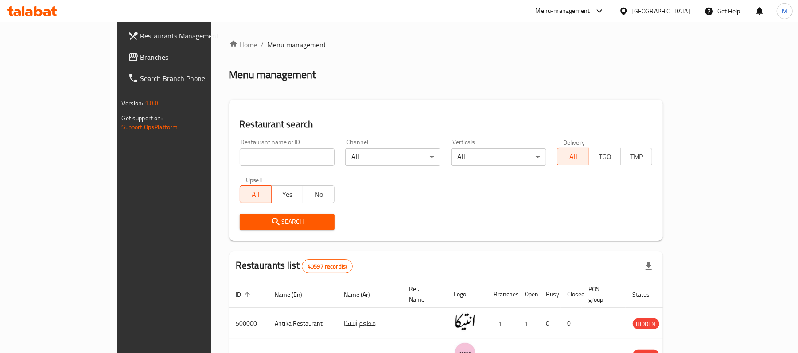
click at [626, 12] on icon at bounding box center [623, 11] width 6 height 8
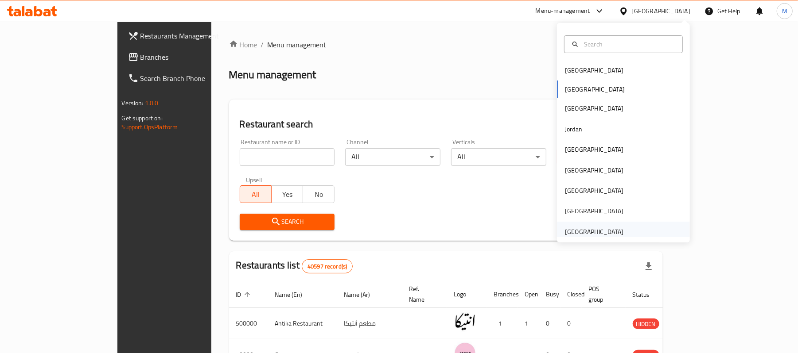
click at [578, 234] on div "[GEOGRAPHIC_DATA]" at bounding box center [594, 232] width 58 height 10
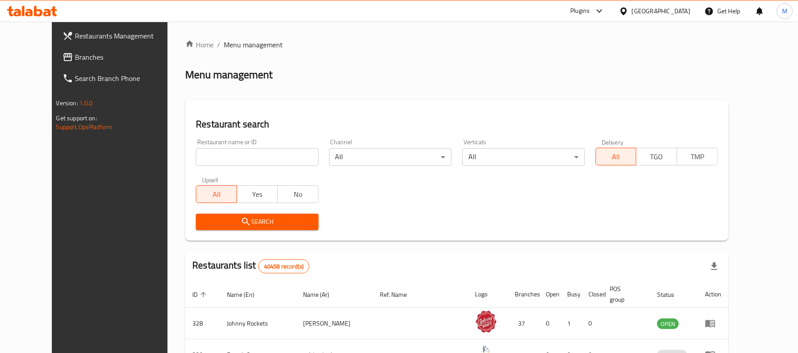
click at [193, 156] on div "Home / Menu management Menu management Restaurant search Restaurant name or ID …" at bounding box center [456, 320] width 543 height 563
click at [207, 154] on input "search" at bounding box center [257, 157] width 122 height 18
paste input "10782"
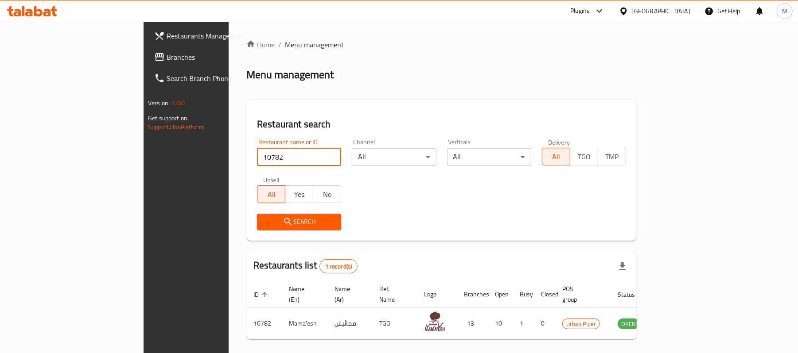
click at [257, 159] on input "10782" at bounding box center [299, 157] width 84 height 18
paste input "647885"
click button "Search" at bounding box center [299, 222] width 84 height 16
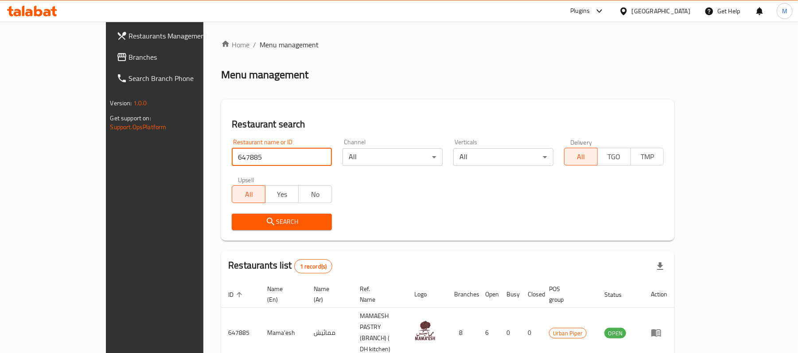
click at [240, 158] on input "647885" at bounding box center [282, 157] width 100 height 18
paste input "61247"
type input "661247"
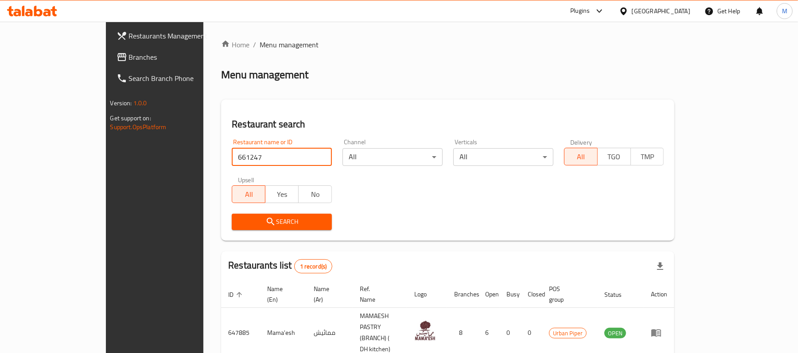
click button "Search" at bounding box center [282, 222] width 100 height 16
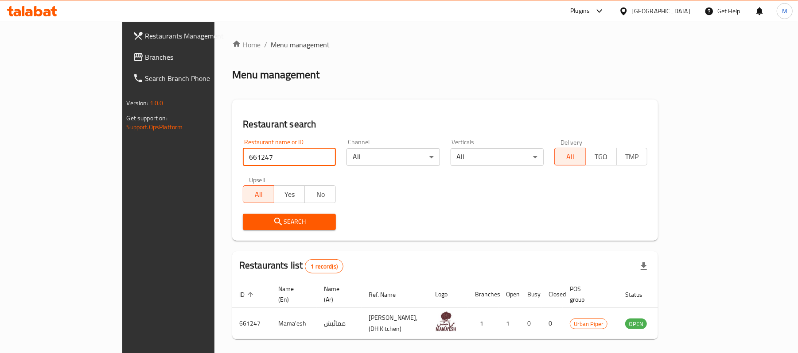
click at [243, 159] on input "661247" at bounding box center [289, 157] width 93 height 18
type input "\"
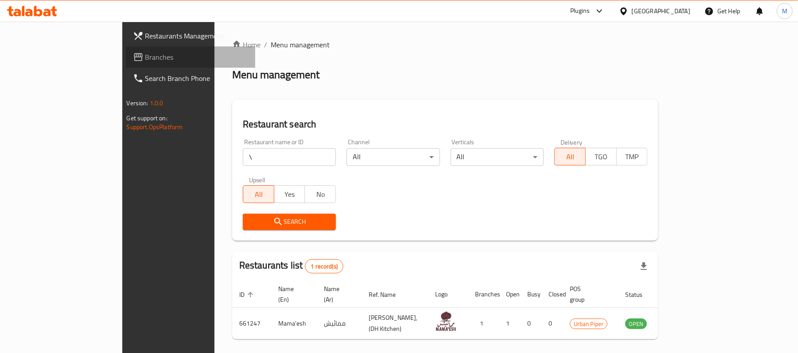
click at [145, 59] on span "Branches" at bounding box center [196, 57] width 103 height 11
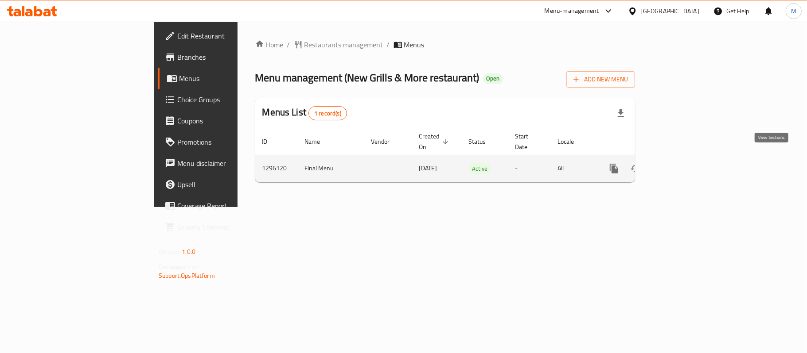
click at [688, 158] on link "enhanced table" at bounding box center [677, 168] width 21 height 21
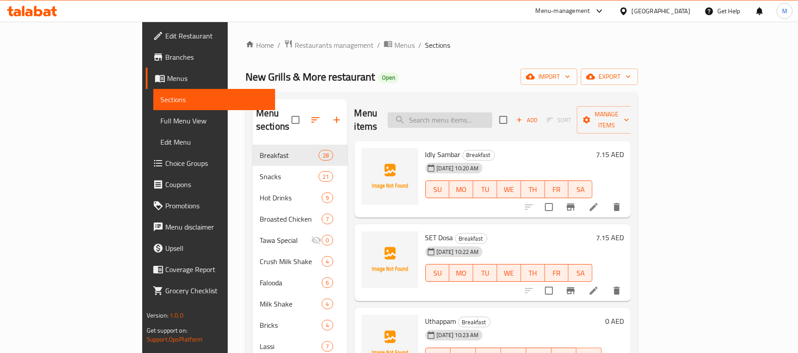
click at [468, 113] on input "search" at bounding box center [440, 121] width 105 height 16
paste input "Grilled Special"
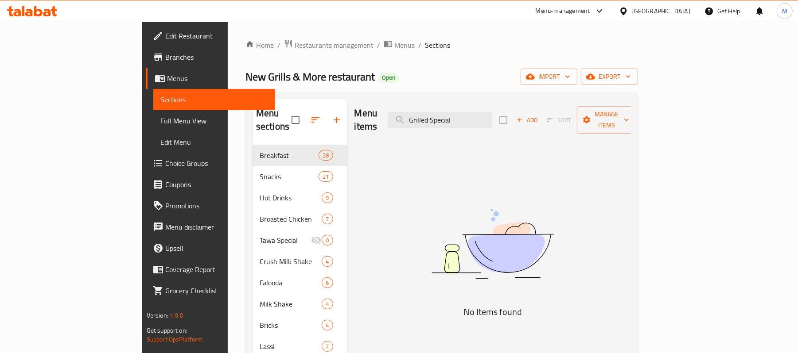
type input "Grilled Special"
click at [649, 12] on div "[GEOGRAPHIC_DATA]" at bounding box center [661, 11] width 58 height 10
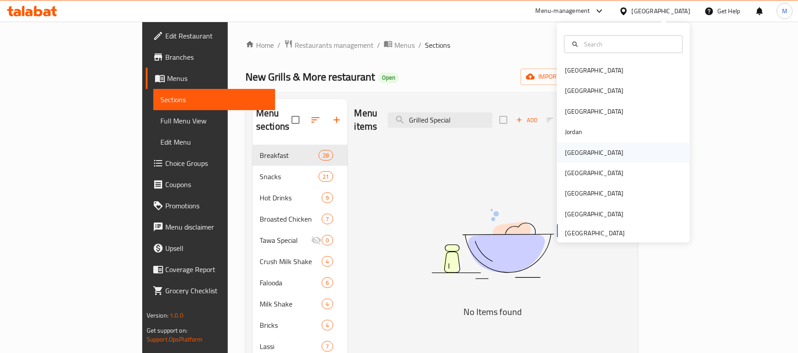
click at [576, 155] on div "[GEOGRAPHIC_DATA]" at bounding box center [594, 153] width 73 height 20
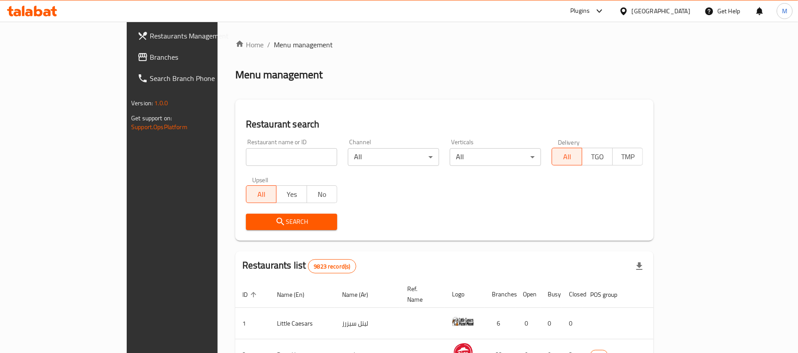
click at [246, 155] on input "search" at bounding box center [291, 157] width 91 height 18
paste input "634562"
type input "634562"
click button "Search" at bounding box center [291, 222] width 91 height 16
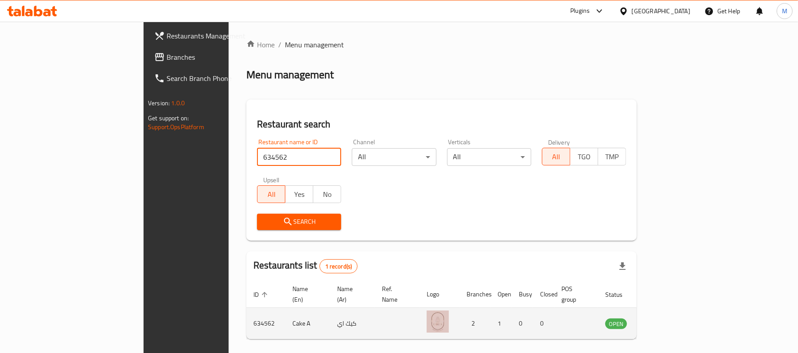
click at [285, 315] on td "Cake A" at bounding box center [307, 323] width 45 height 31
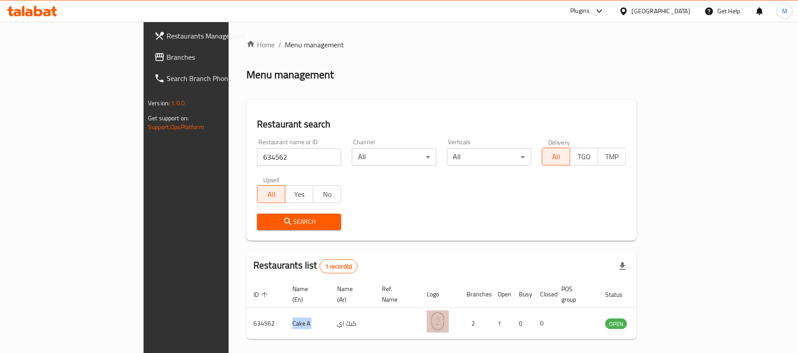
copy td "Cake A"
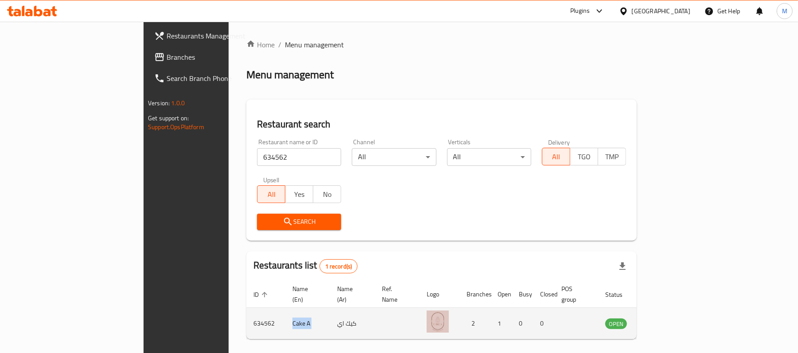
click at [662, 318] on icon "enhanced table" at bounding box center [657, 323] width 11 height 11
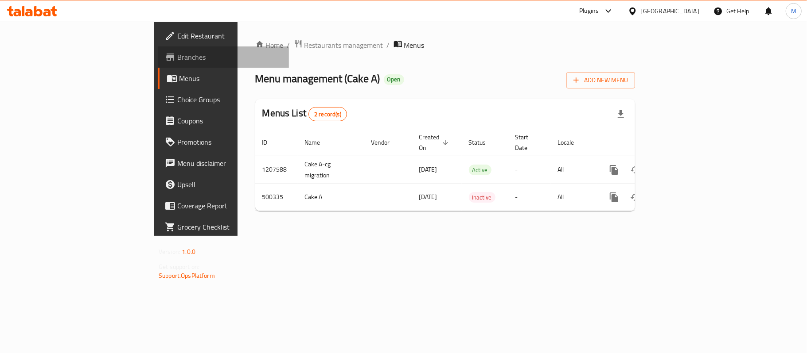
click at [177, 60] on span "Branches" at bounding box center [229, 57] width 105 height 11
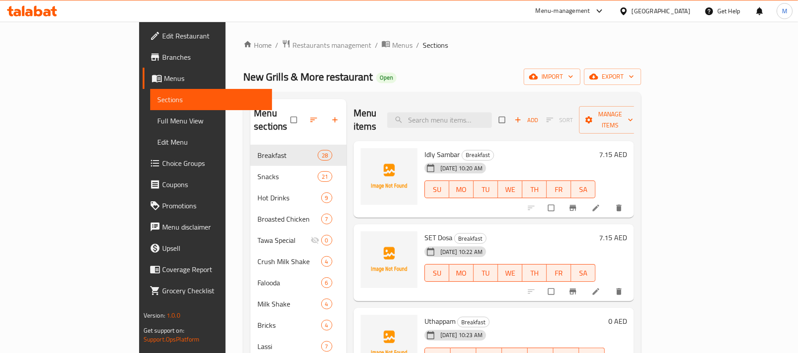
click at [466, 105] on div "Menu items Add Sort Manage items" at bounding box center [493, 120] width 281 height 42
click at [467, 113] on input "search" at bounding box center [439, 121] width 105 height 16
click at [292, 48] on span "Restaurants management" at bounding box center [331, 45] width 79 height 11
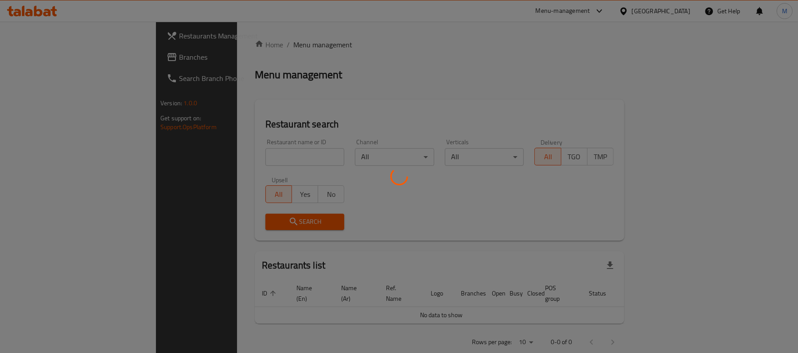
click at [648, 9] on div at bounding box center [399, 176] width 798 height 353
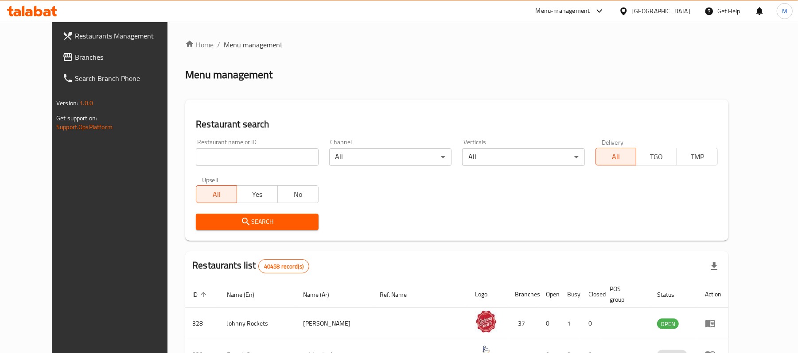
click at [626, 13] on icon at bounding box center [623, 11] width 6 height 8
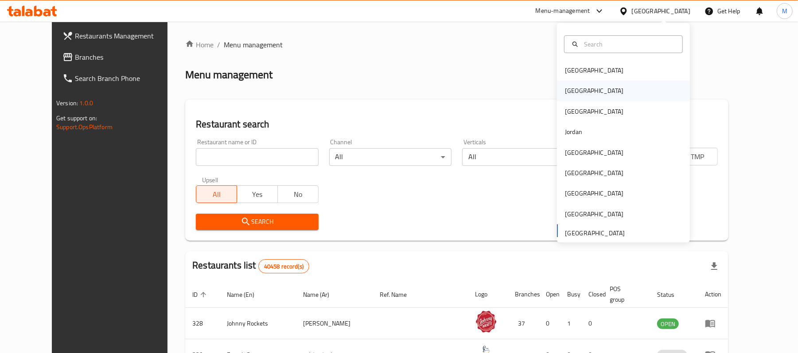
click at [596, 92] on div "[GEOGRAPHIC_DATA]" at bounding box center [623, 91] width 133 height 20
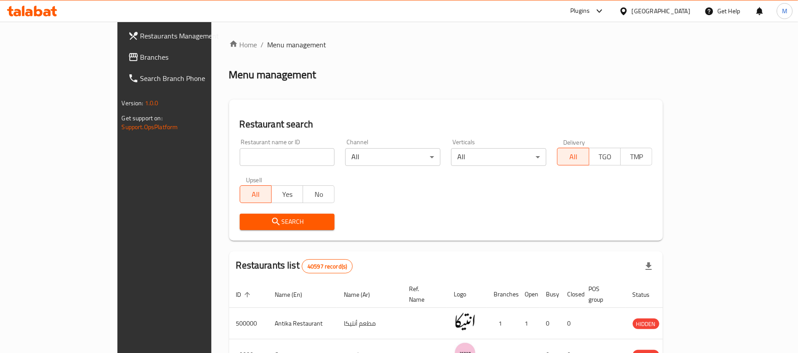
click at [264, 162] on input "search" at bounding box center [287, 157] width 95 height 18
click button "Search" at bounding box center [287, 222] width 95 height 16
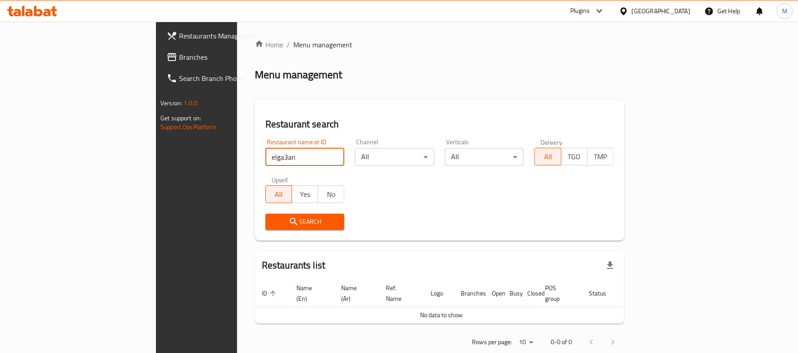
type input "elga3an"
click button "Search" at bounding box center [304, 222] width 79 height 16
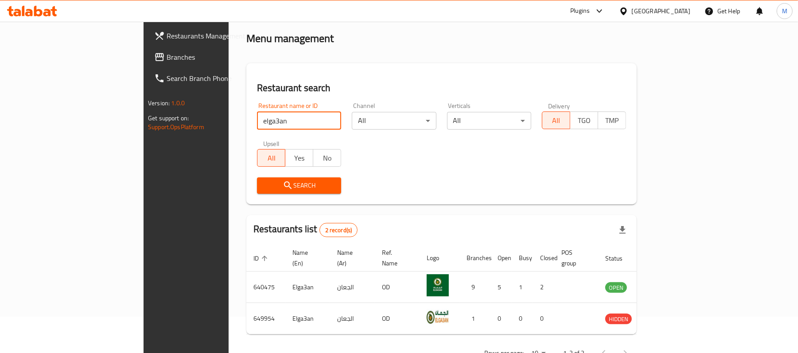
scroll to position [56, 0]
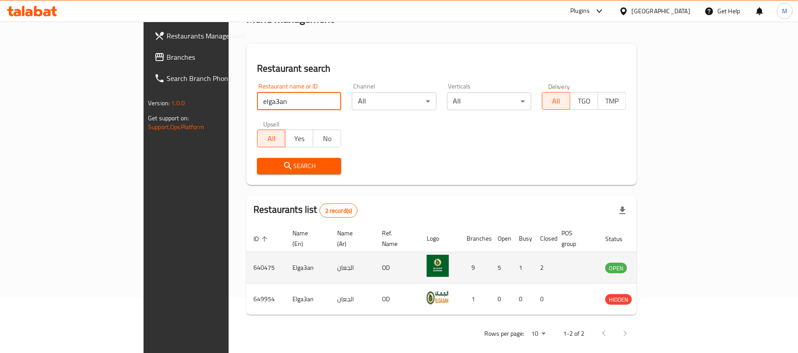
click at [662, 263] on icon "enhanced table" at bounding box center [657, 268] width 11 height 11
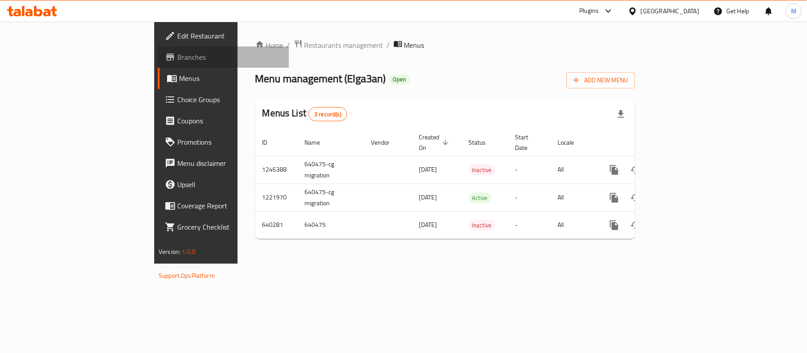
click at [177, 60] on span "Branches" at bounding box center [229, 57] width 105 height 11
